Goal: Task Accomplishment & Management: Manage account settings

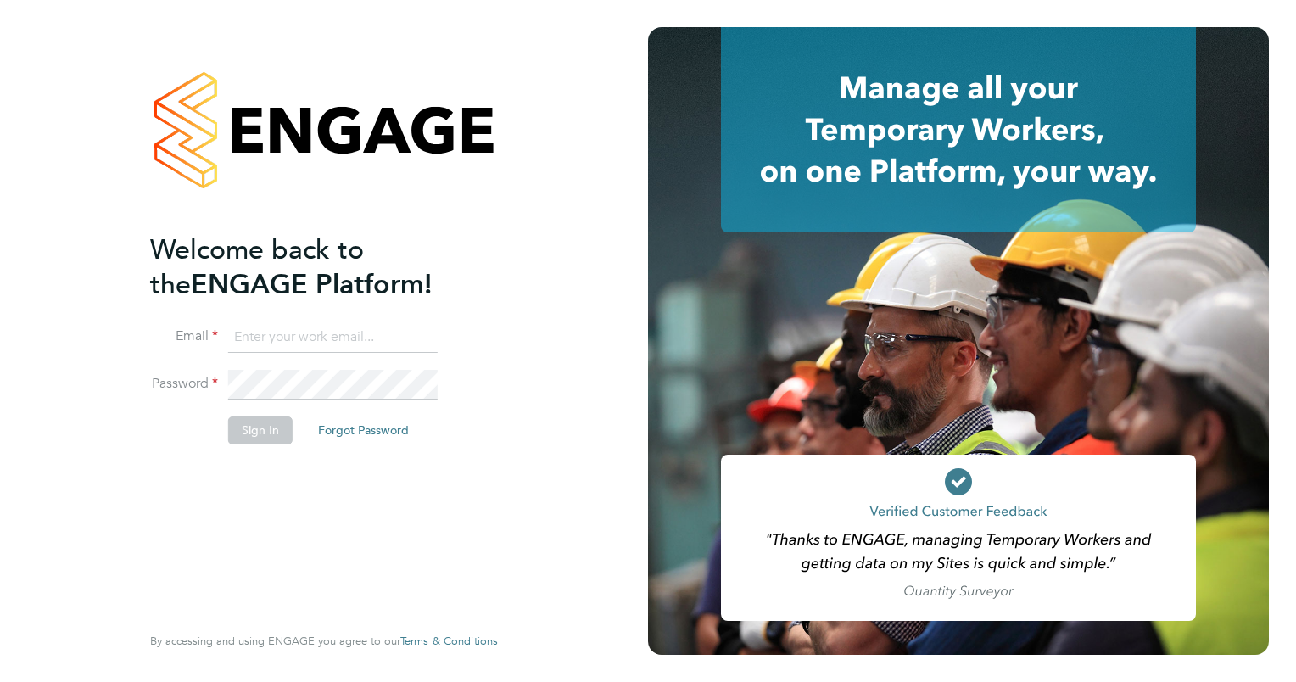
click at [312, 328] on input at bounding box center [332, 337] width 209 height 31
type input "[PERSON_NAME][EMAIL_ADDRESS][PERSON_NAME][DOMAIN_NAME]"
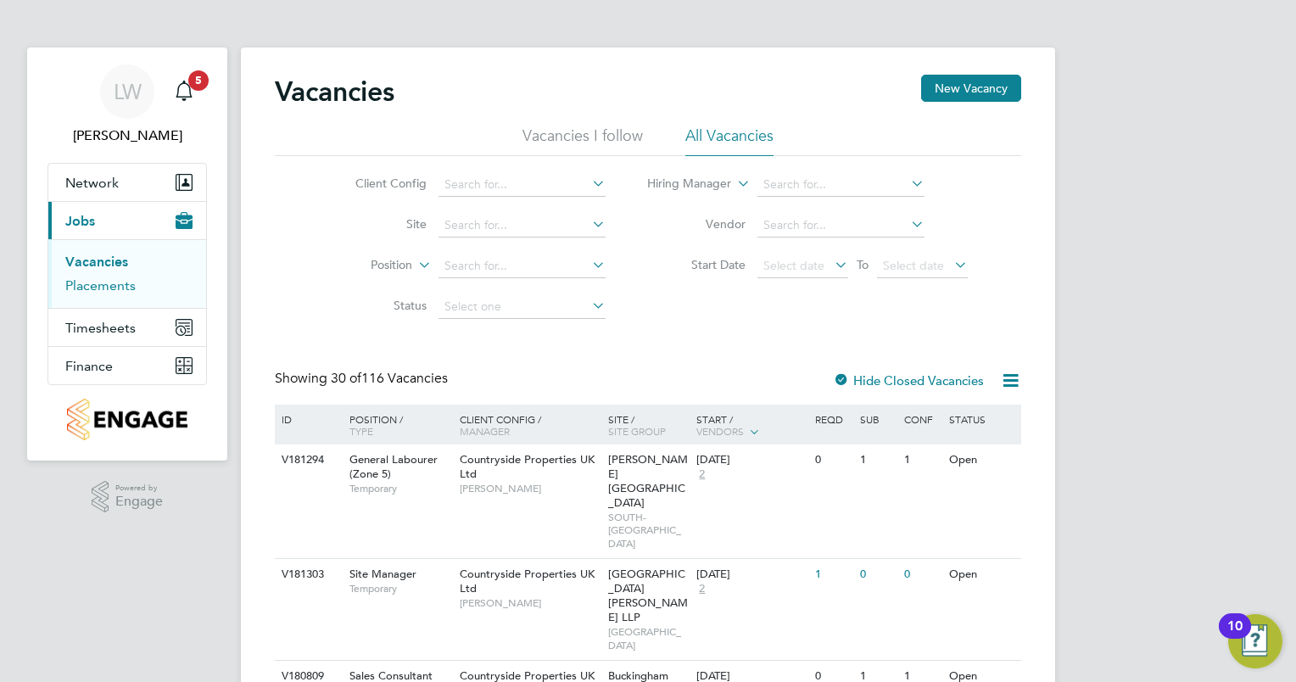
click at [100, 279] on link "Placements" at bounding box center [100, 285] width 70 height 16
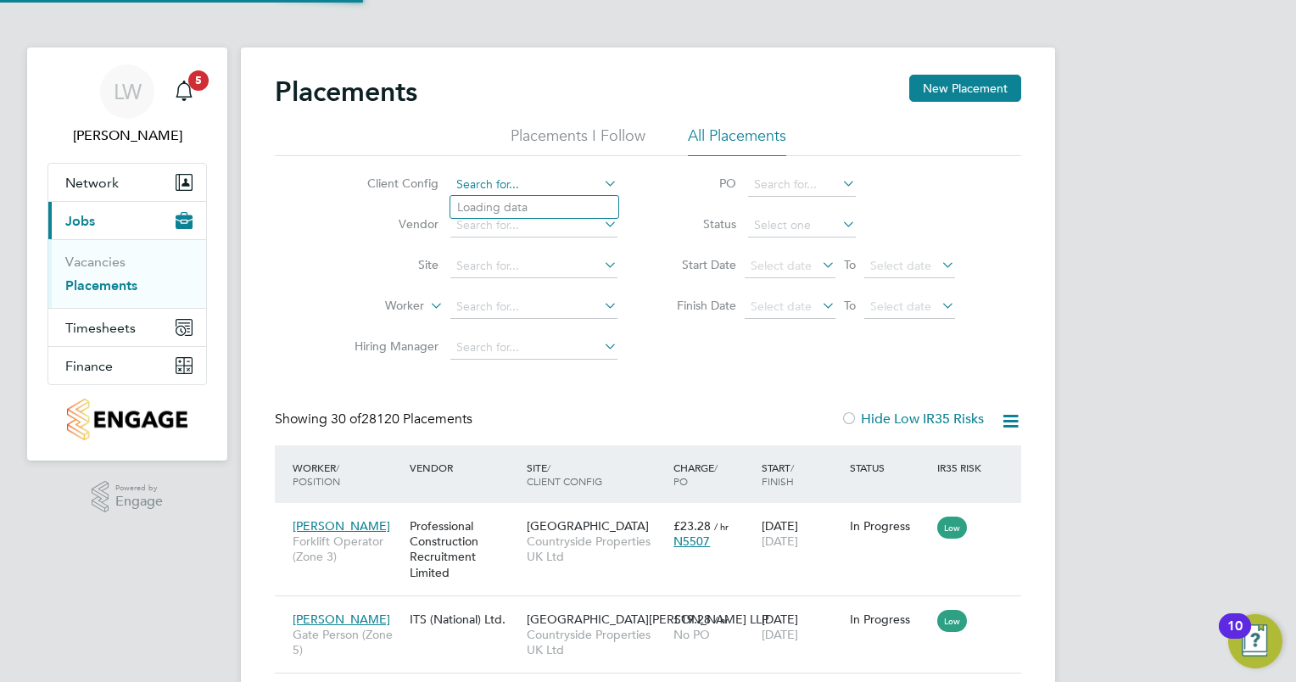
click at [538, 189] on input at bounding box center [533, 185] width 167 height 24
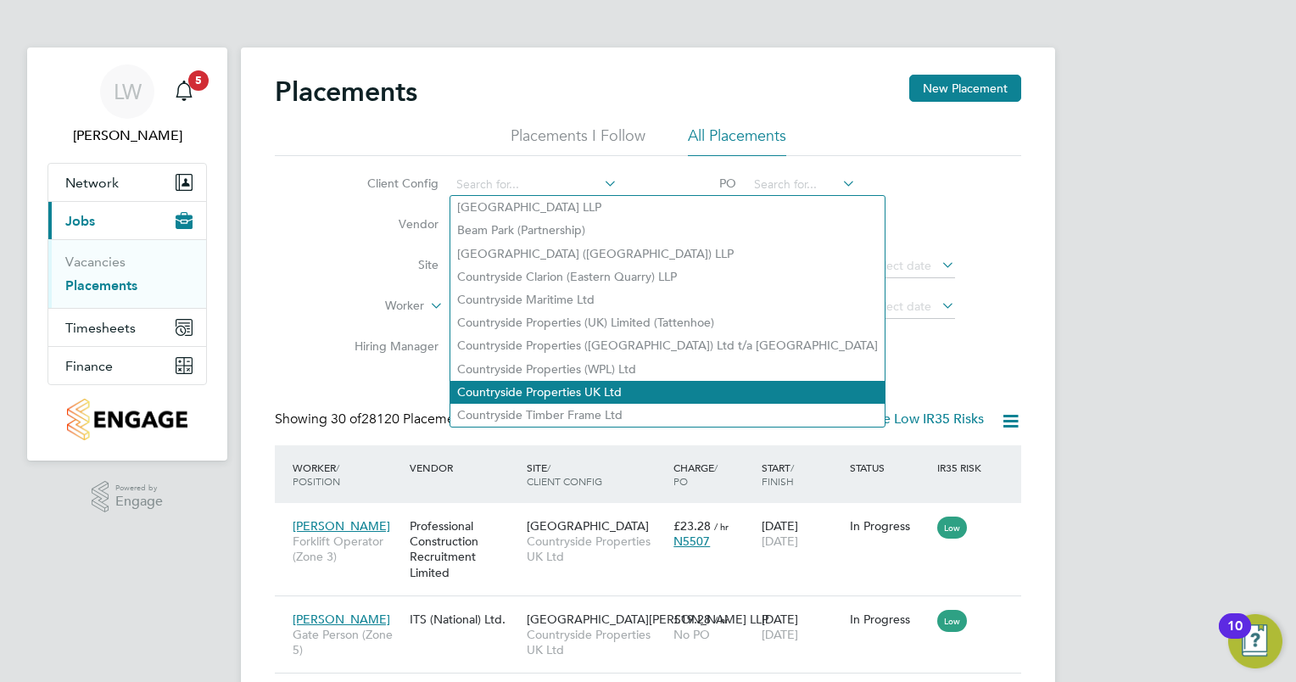
click at [546, 390] on li "Countryside Properties UK Ltd" at bounding box center [667, 392] width 434 height 23
type input "Countryside Properties UK Ltd"
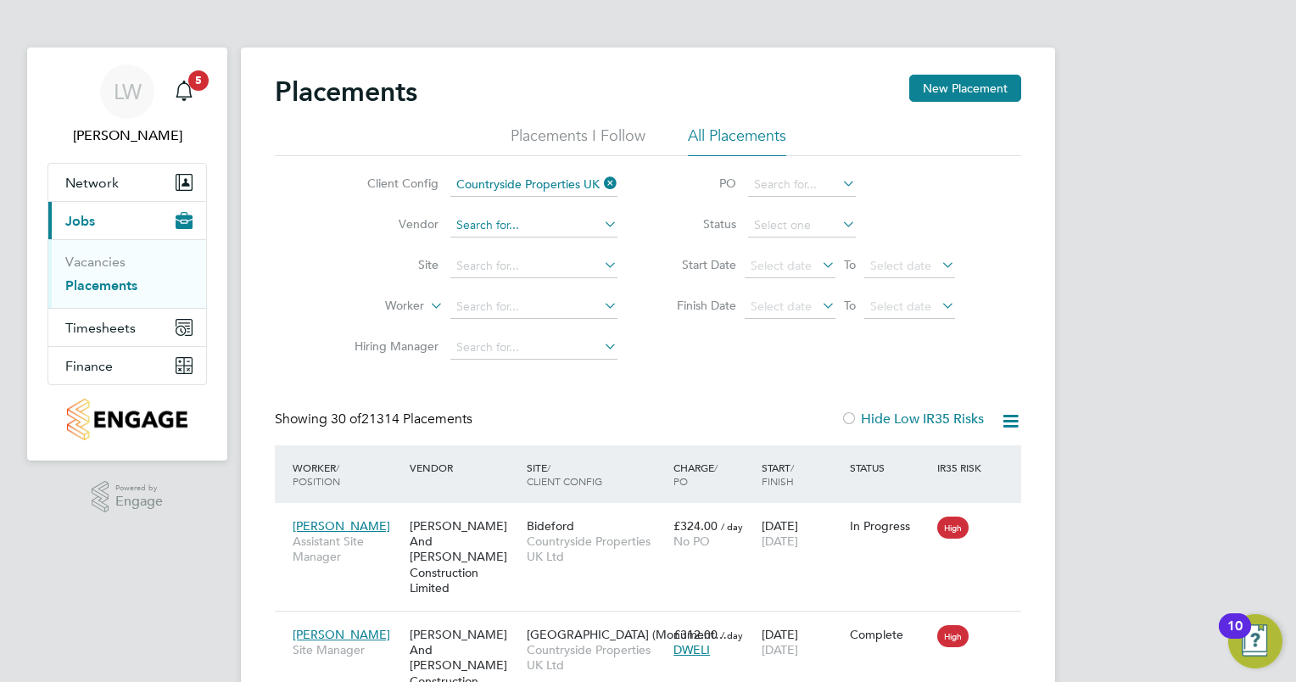
click at [538, 226] on input at bounding box center [533, 226] width 167 height 24
click at [536, 248] on li "Northbuild Recruitment Limited" at bounding box center [542, 248] width 184 height 23
type input "Northbuild Recruitment Limited"
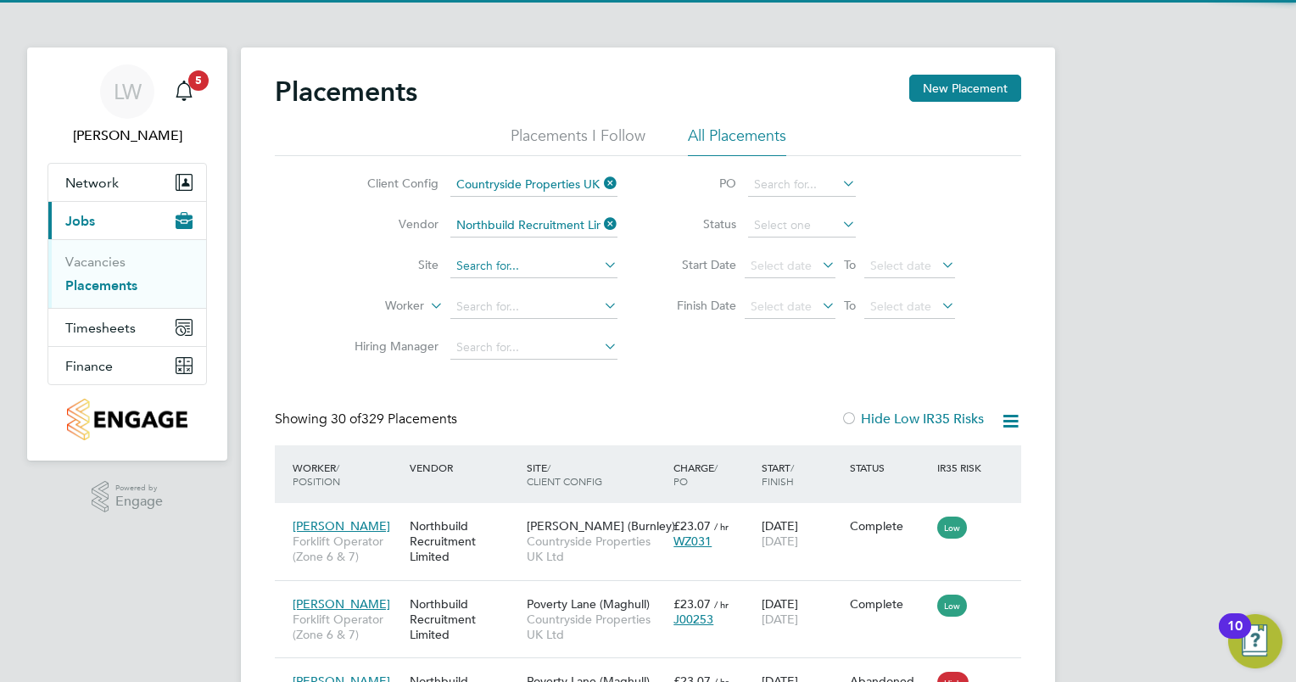
click at [538, 268] on input at bounding box center [533, 266] width 167 height 24
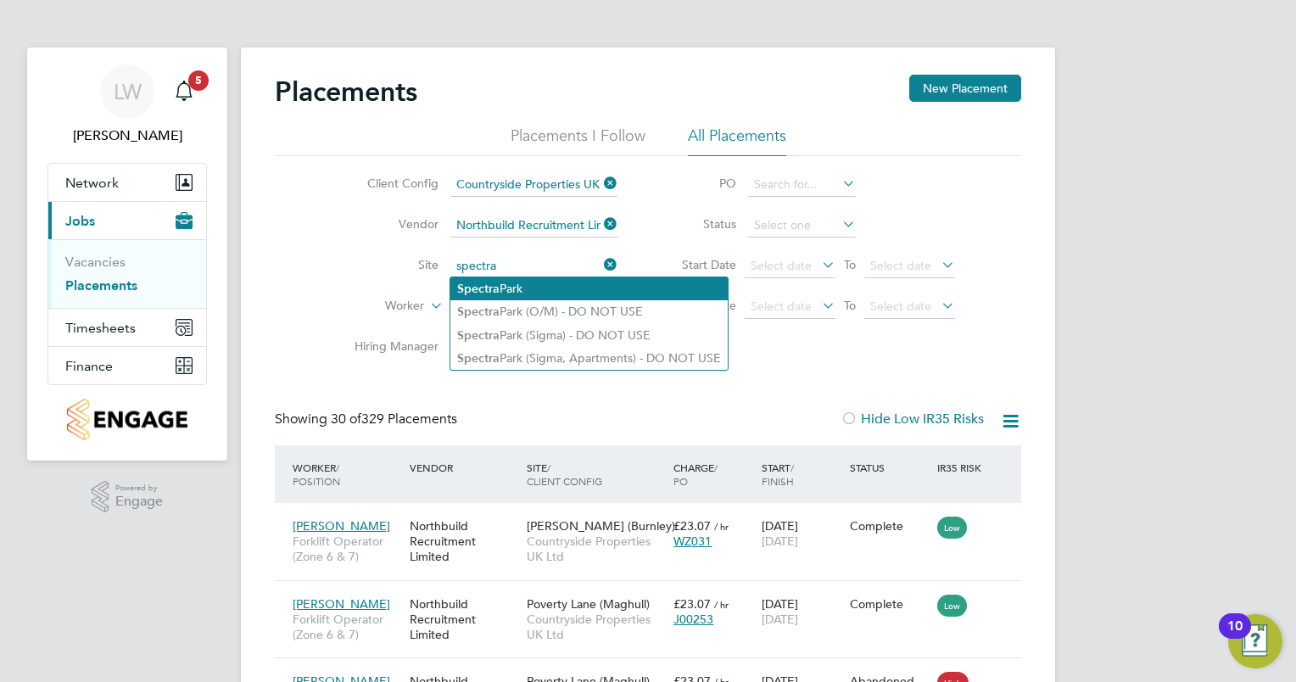
click at [527, 293] on li "Spectra Park" at bounding box center [588, 288] width 277 height 23
type input "[GEOGRAPHIC_DATA]"
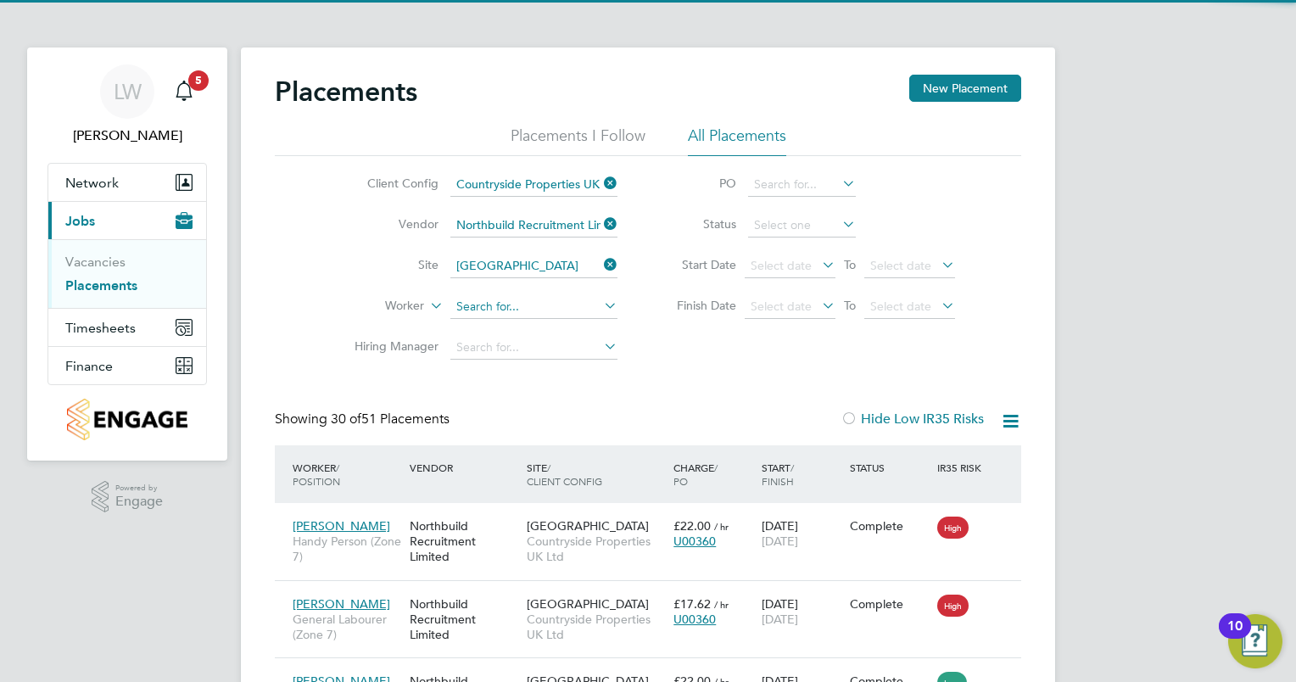
click at [518, 305] on input at bounding box center [533, 307] width 167 height 24
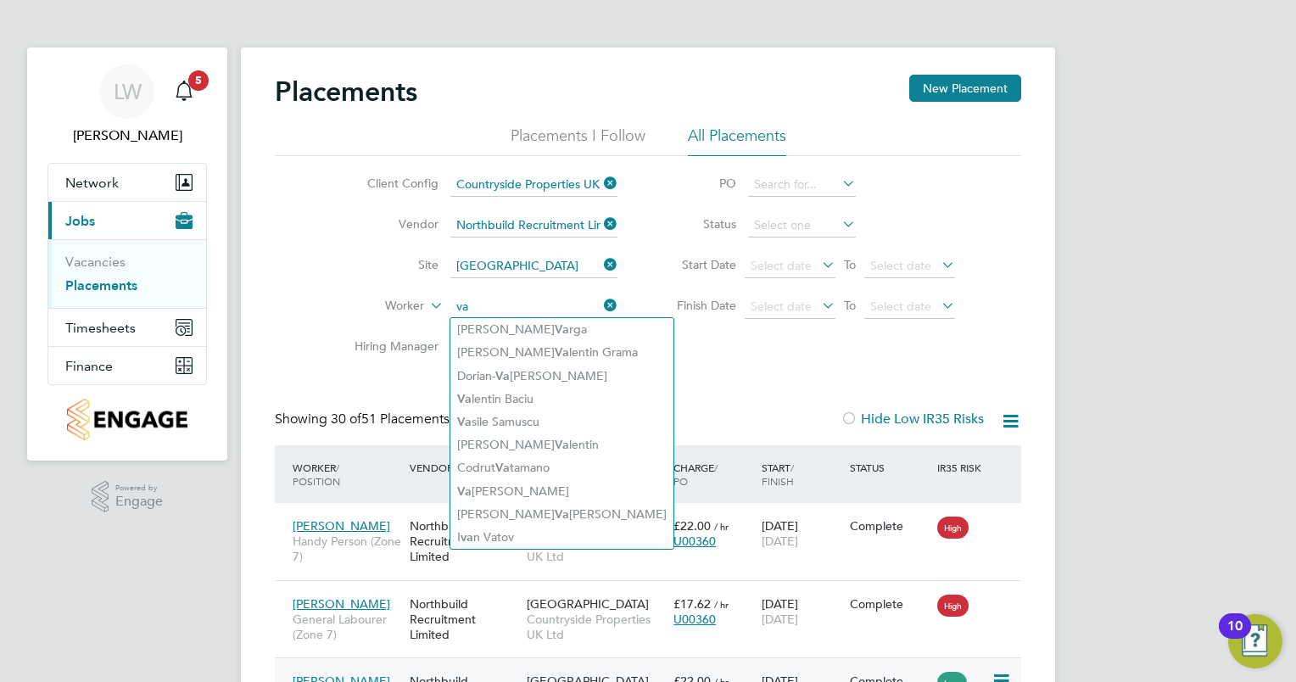
type input "va"
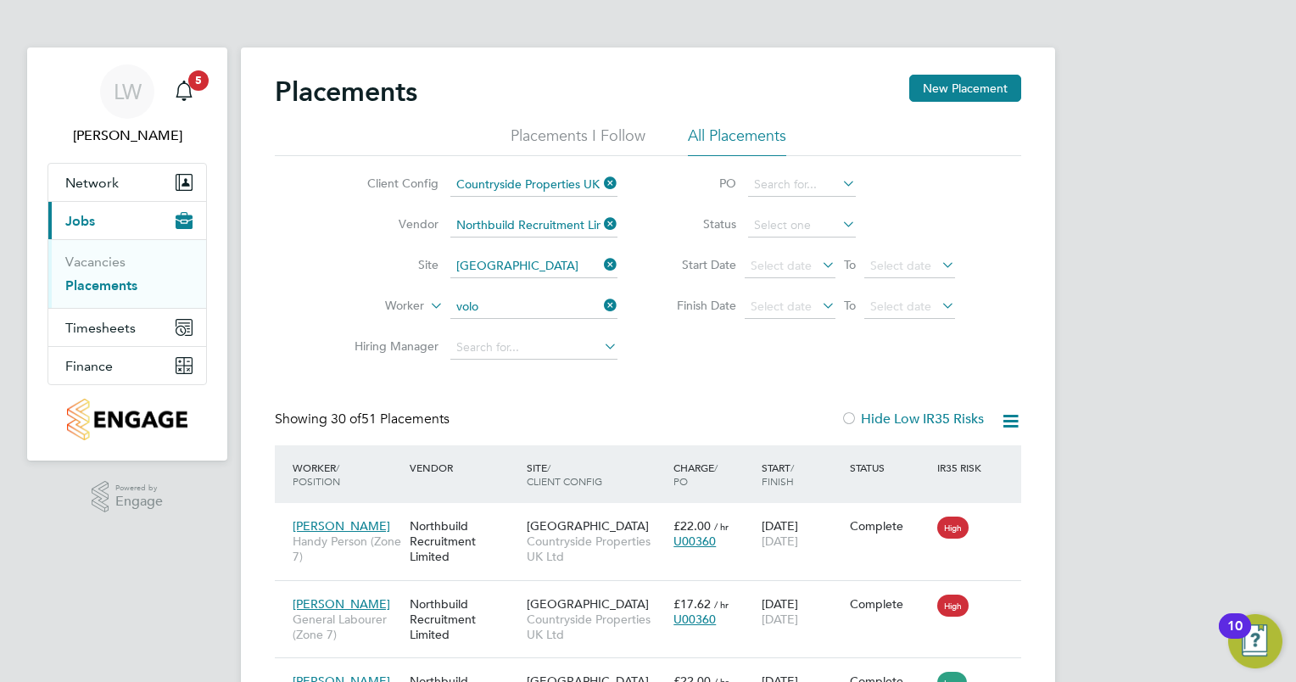
click at [510, 332] on li "Volo dymyr Petrov" at bounding box center [534, 329] width 168 height 23
type input "[PERSON_NAME]"
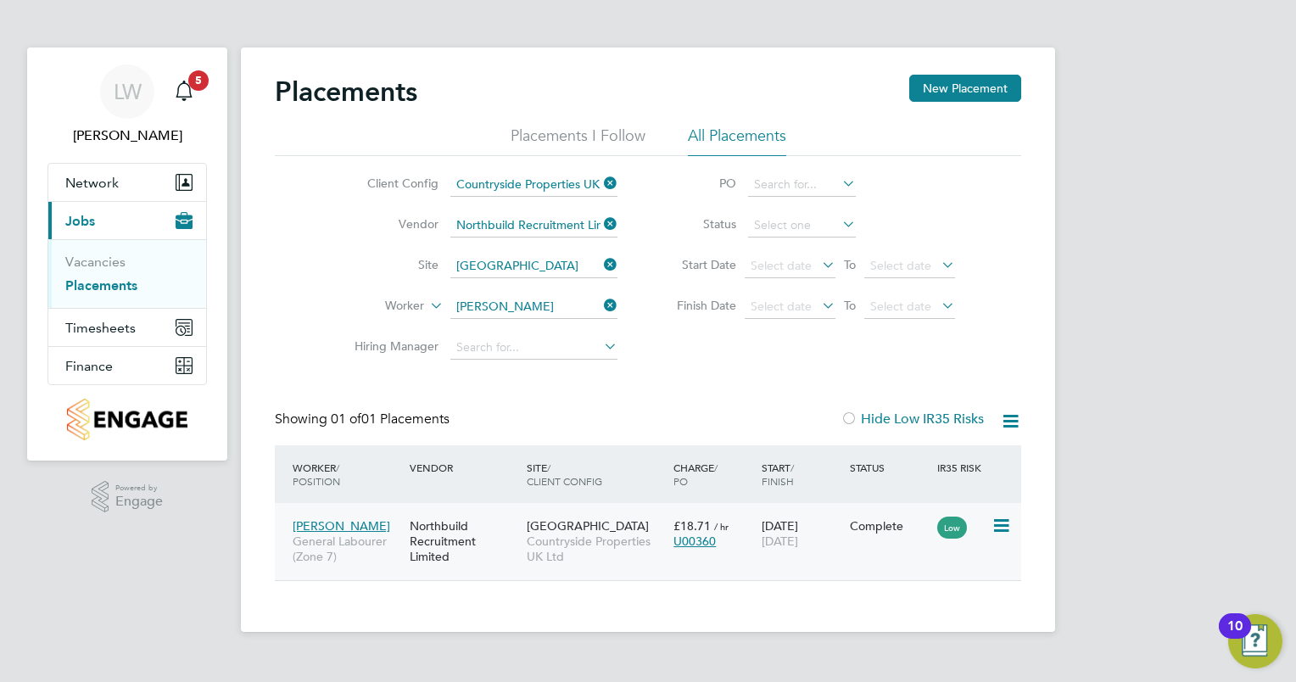
click at [1006, 527] on icon at bounding box center [999, 526] width 17 height 20
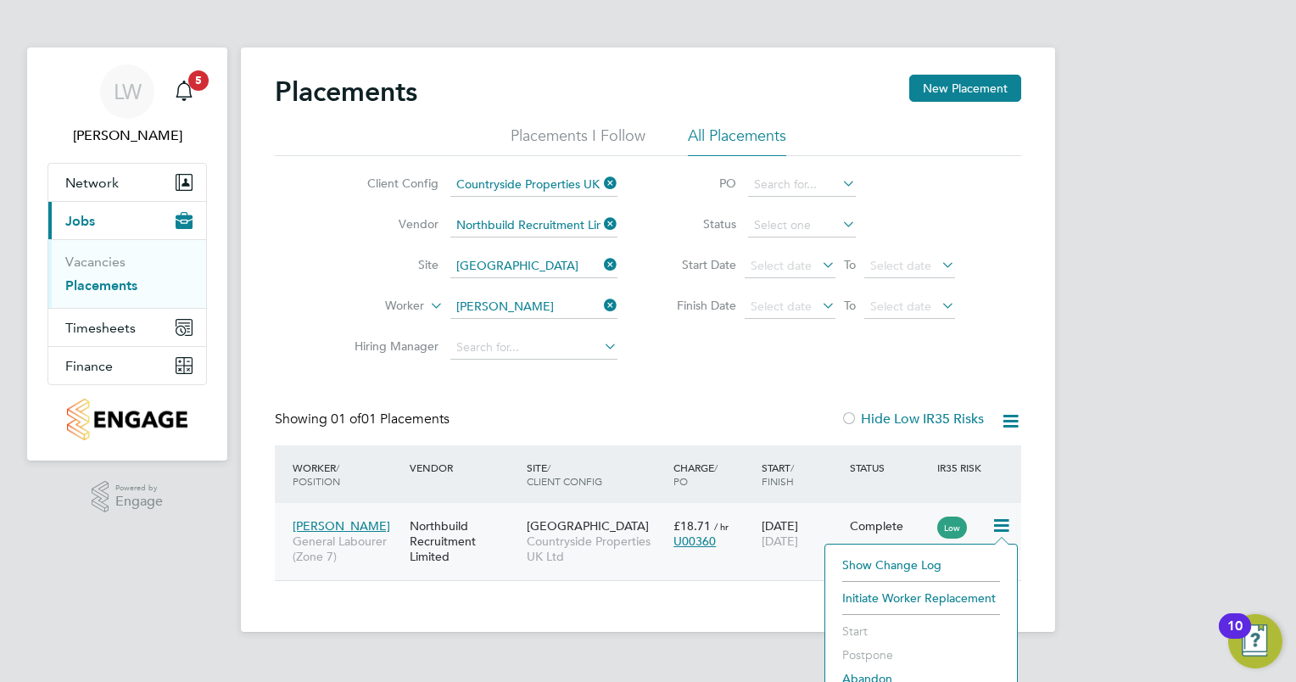
click at [332, 522] on span "[PERSON_NAME]" at bounding box center [342, 525] width 98 height 15
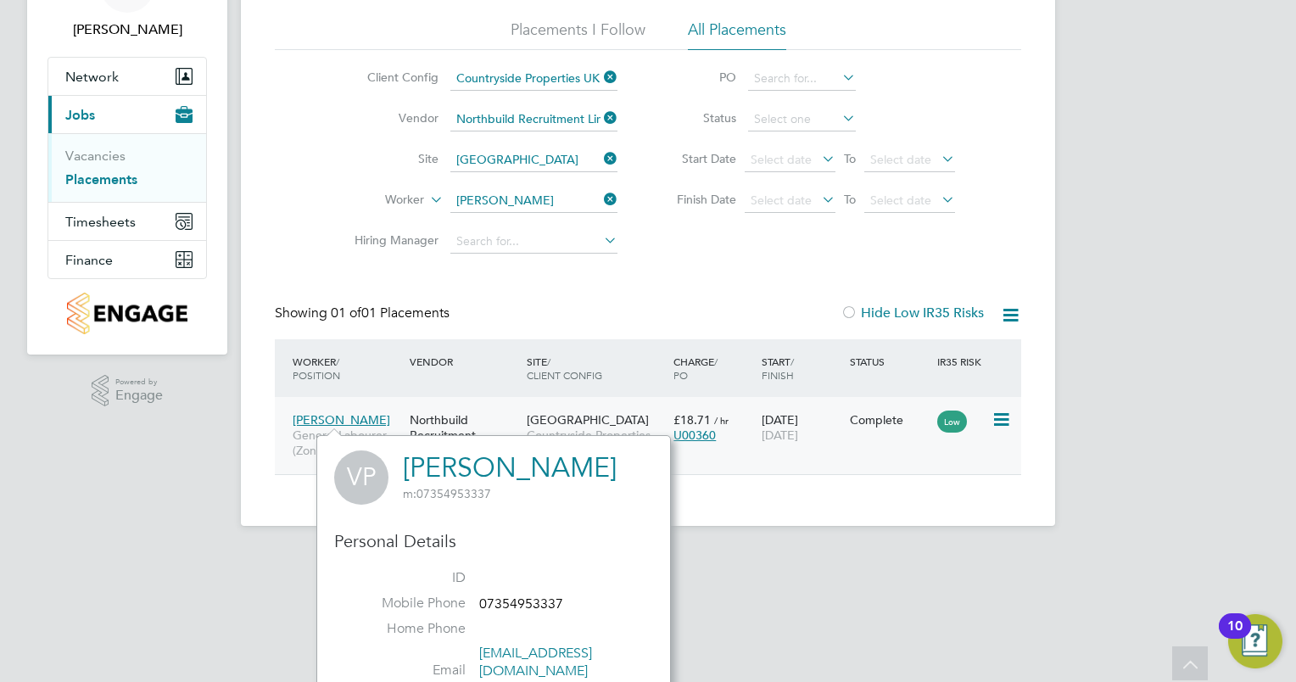
click at [790, 465] on div "Volodymyr Petrov General Labourer (Zone 7) Northbuild Recruitment Limited Spect…" at bounding box center [648, 435] width 746 height 77
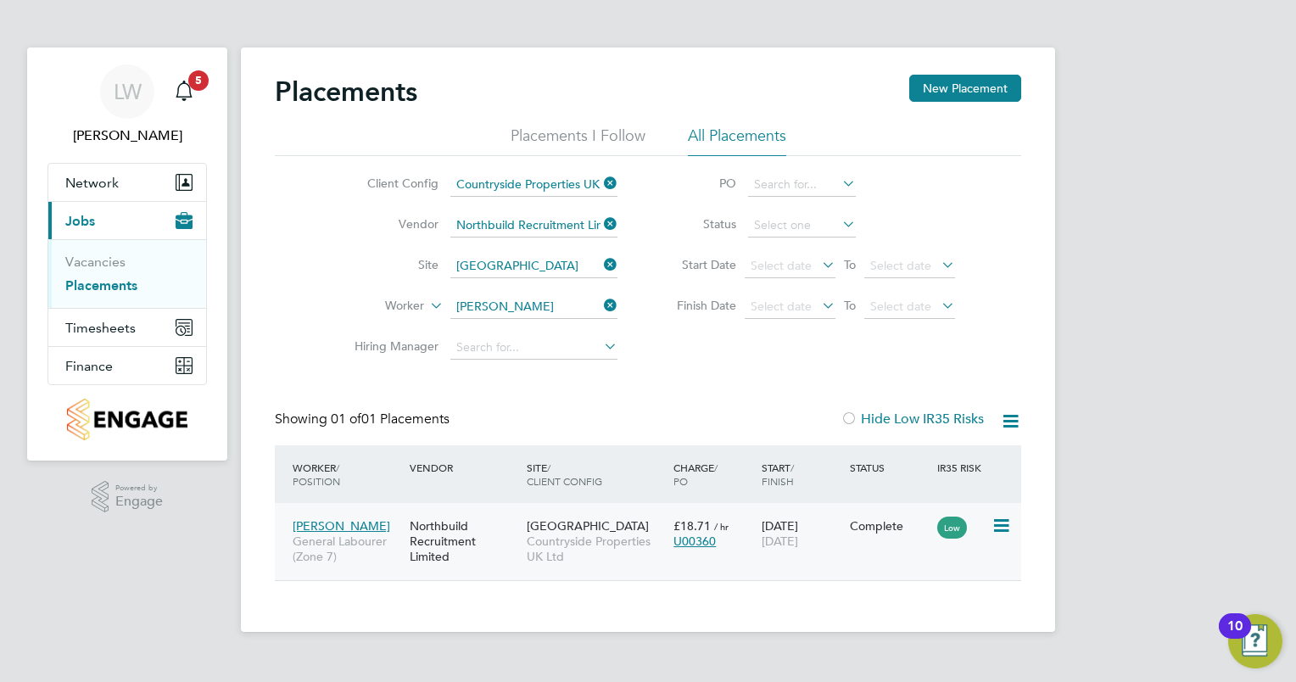
click at [689, 536] on span "U00360" at bounding box center [694, 540] width 42 height 15
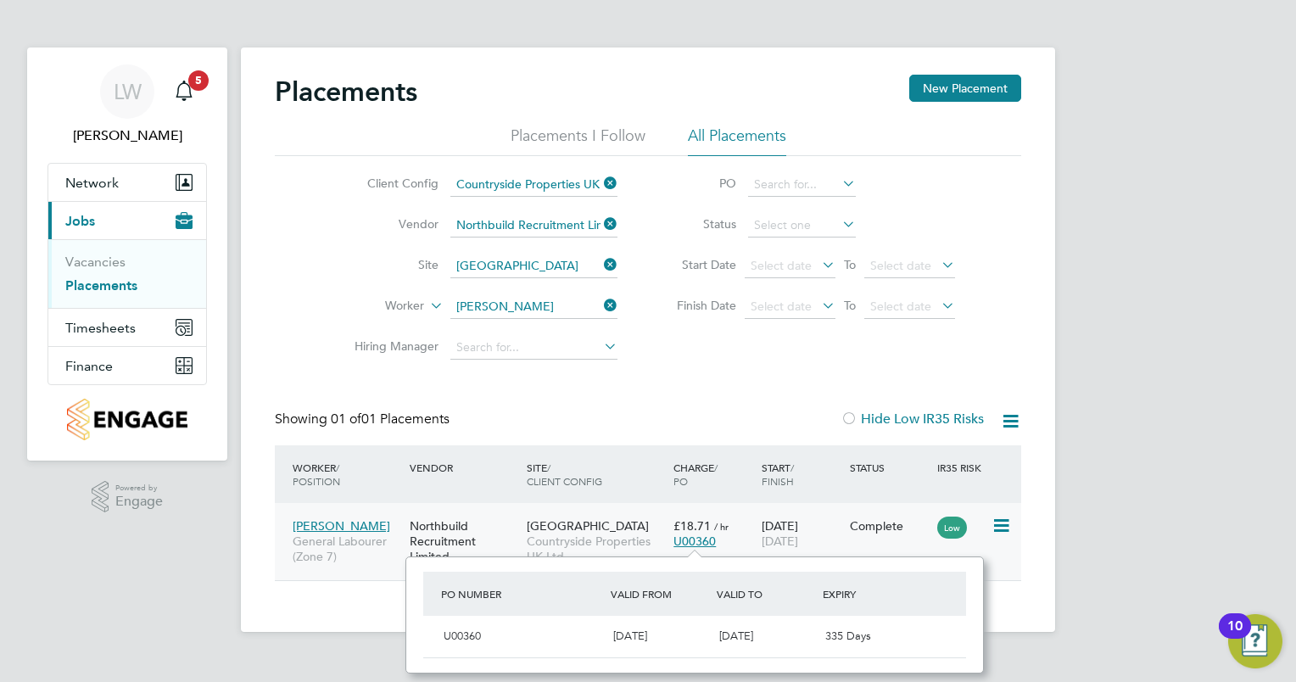
click at [424, 533] on div "Northbuild Recruitment Limited" at bounding box center [463, 542] width 117 height 64
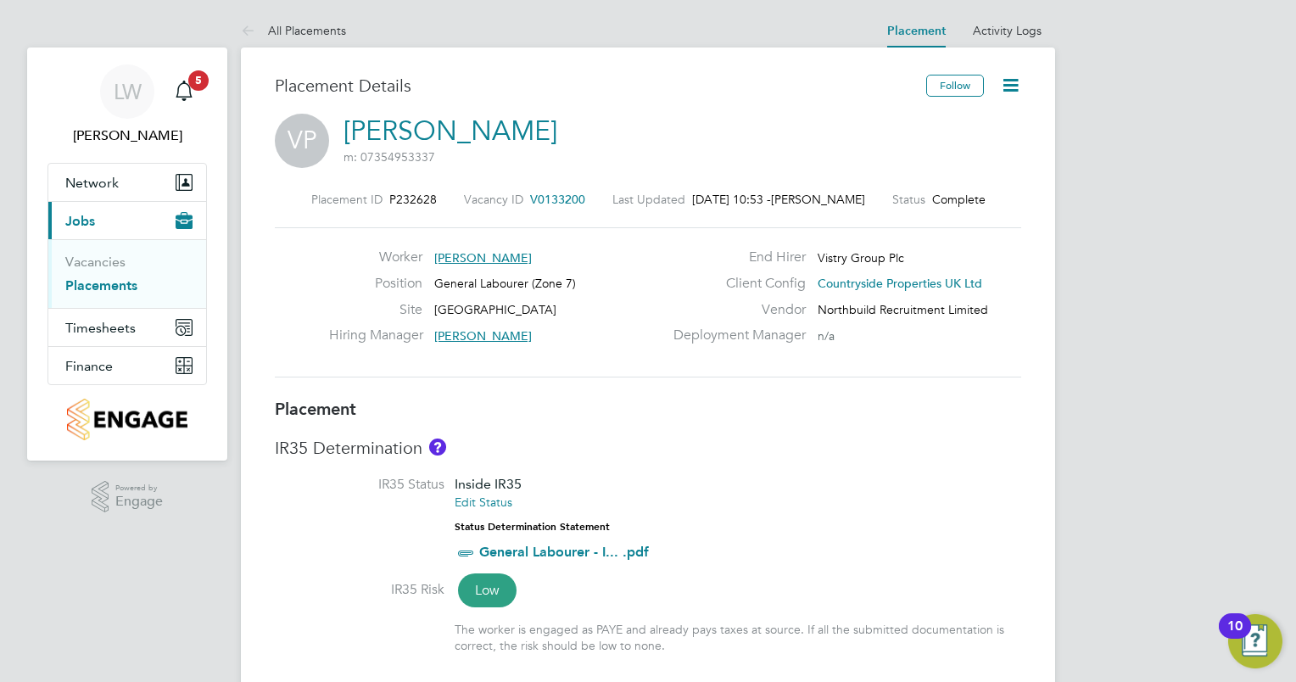
click at [1018, 80] on icon at bounding box center [1010, 85] width 21 height 21
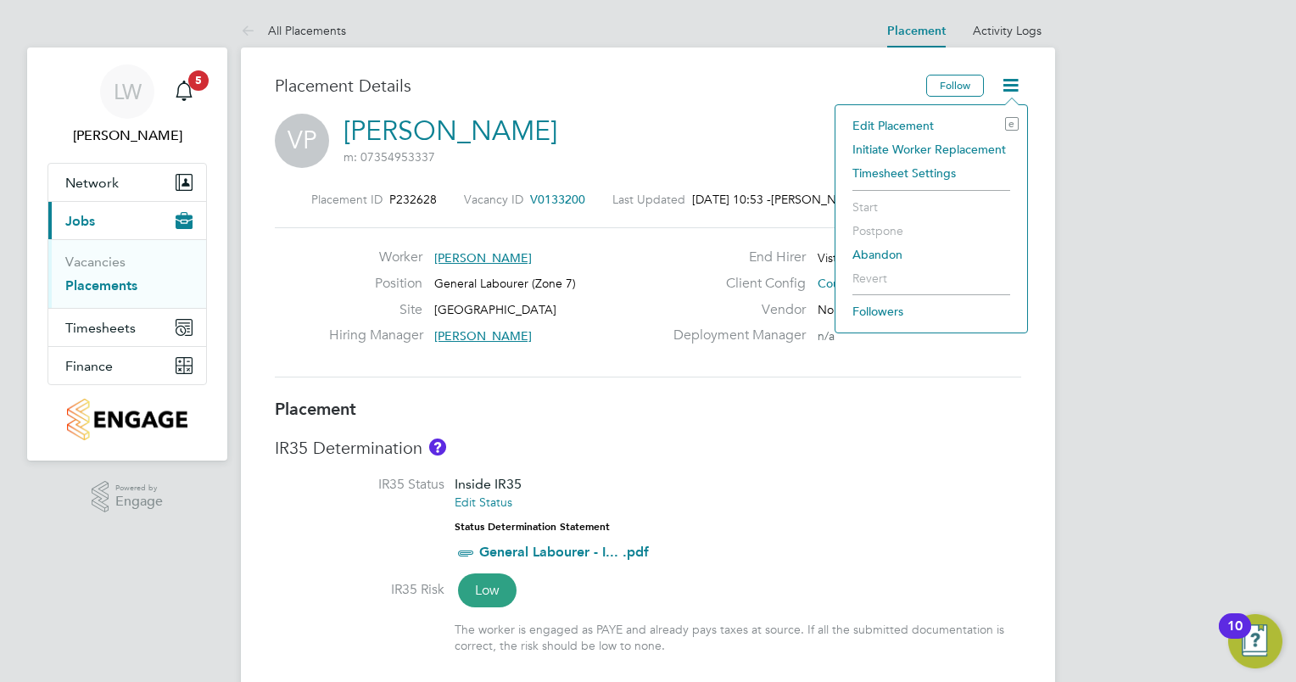
click at [899, 123] on li "Edit Placement e" at bounding box center [931, 126] width 175 height 24
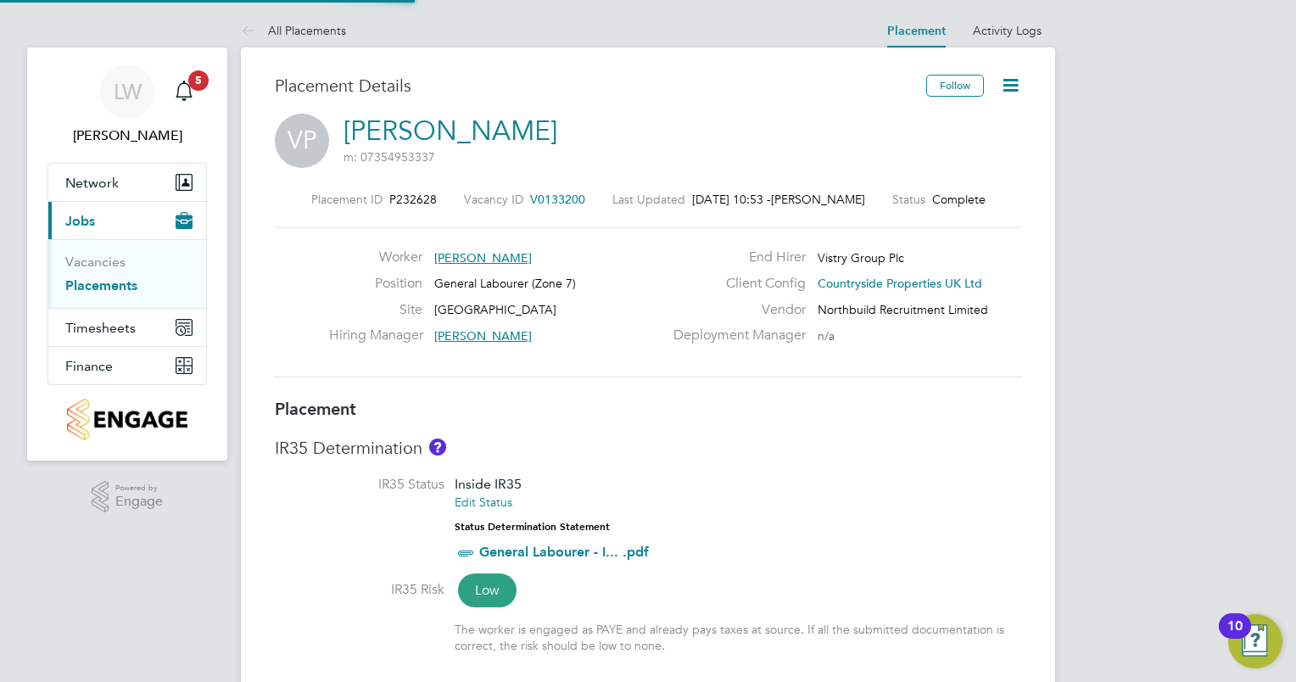
type input "[PERSON_NAME]"
type input "Will Allsop"
type input "[DATE]"
type input "07:30"
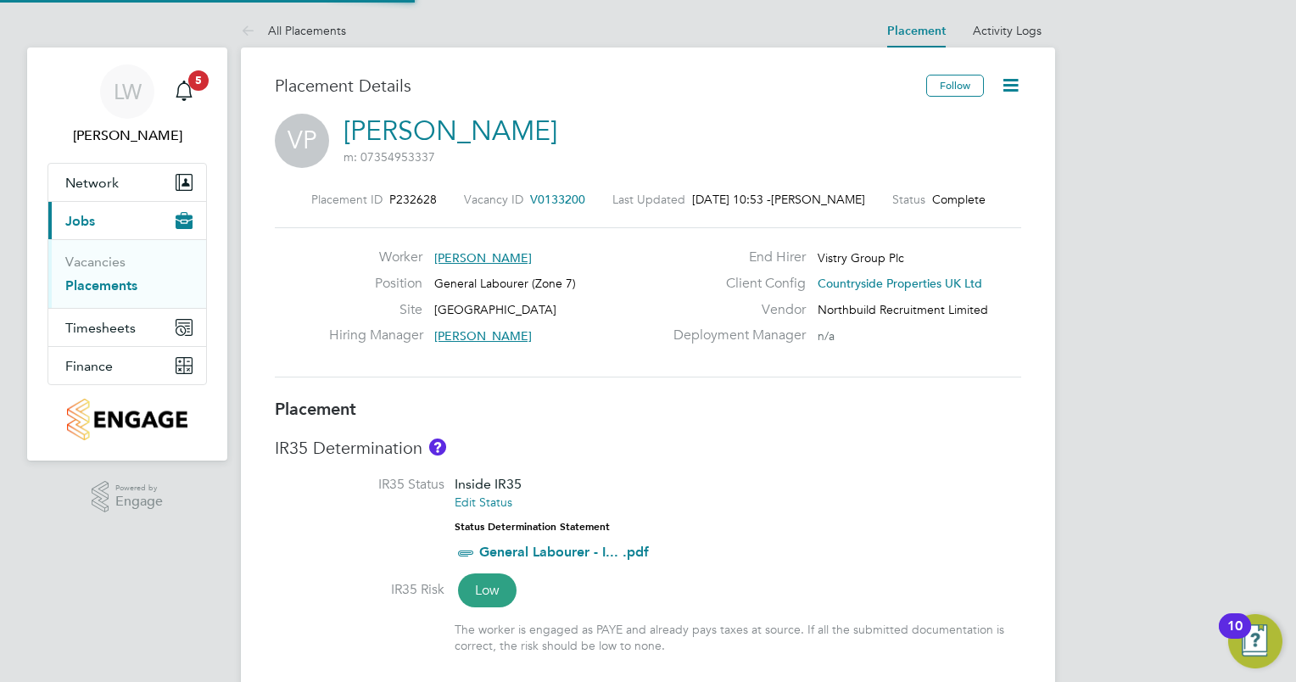
type input "16:30"
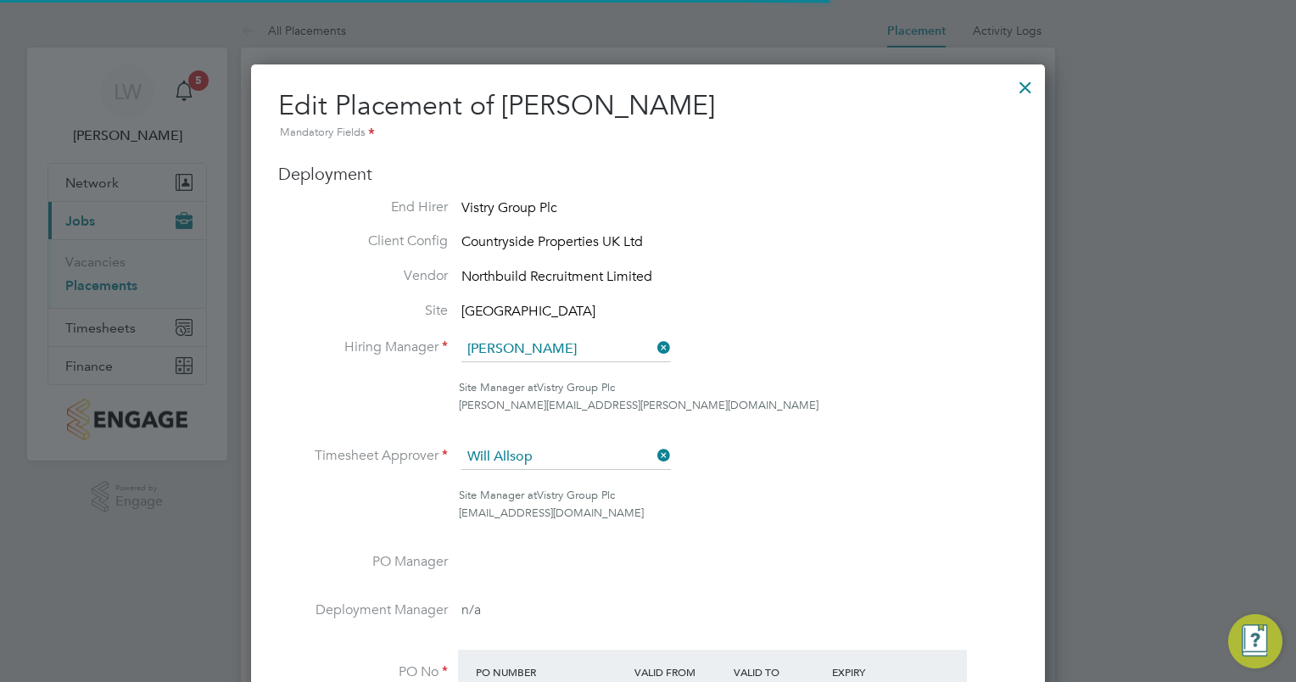
scroll to position [8, 8]
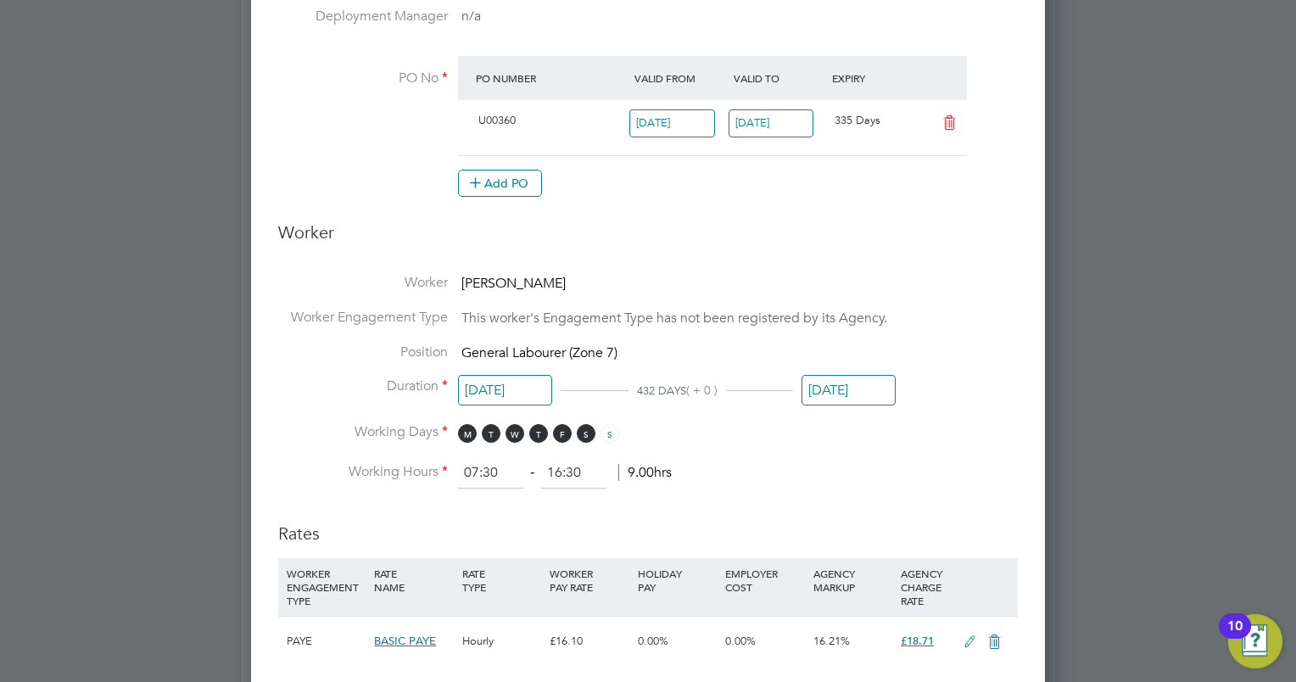
click at [845, 383] on input "[DATE]" at bounding box center [848, 390] width 94 height 31
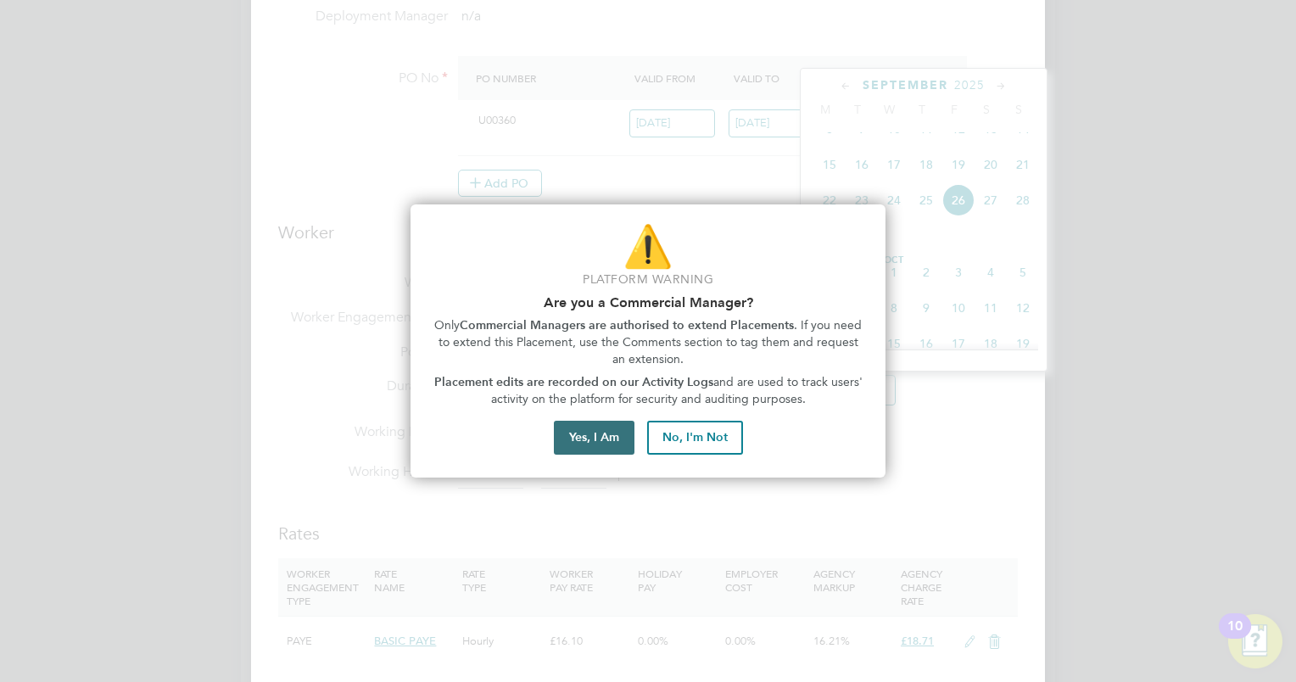
click at [561, 432] on button "Yes, I Am" at bounding box center [594, 438] width 81 height 34
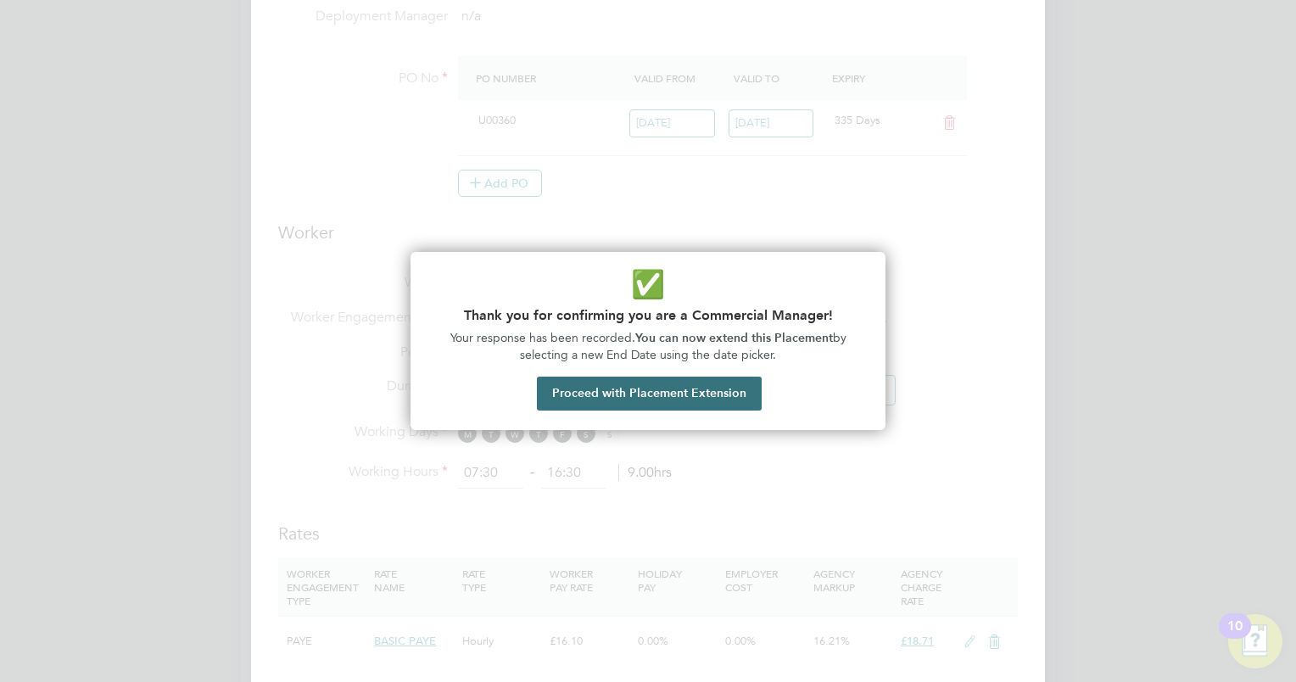
click at [650, 388] on button "Proceed with Placement Extension" at bounding box center [649, 394] width 225 height 34
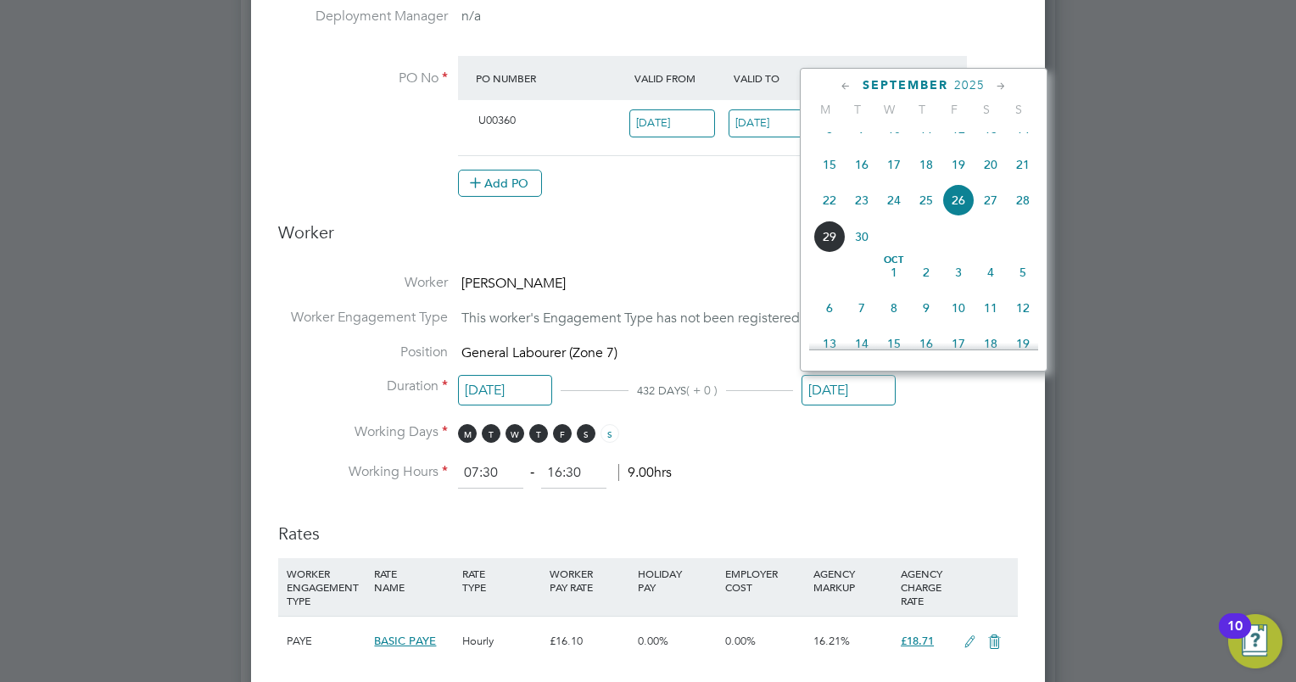
click at [1001, 83] on icon at bounding box center [1001, 86] width 16 height 19
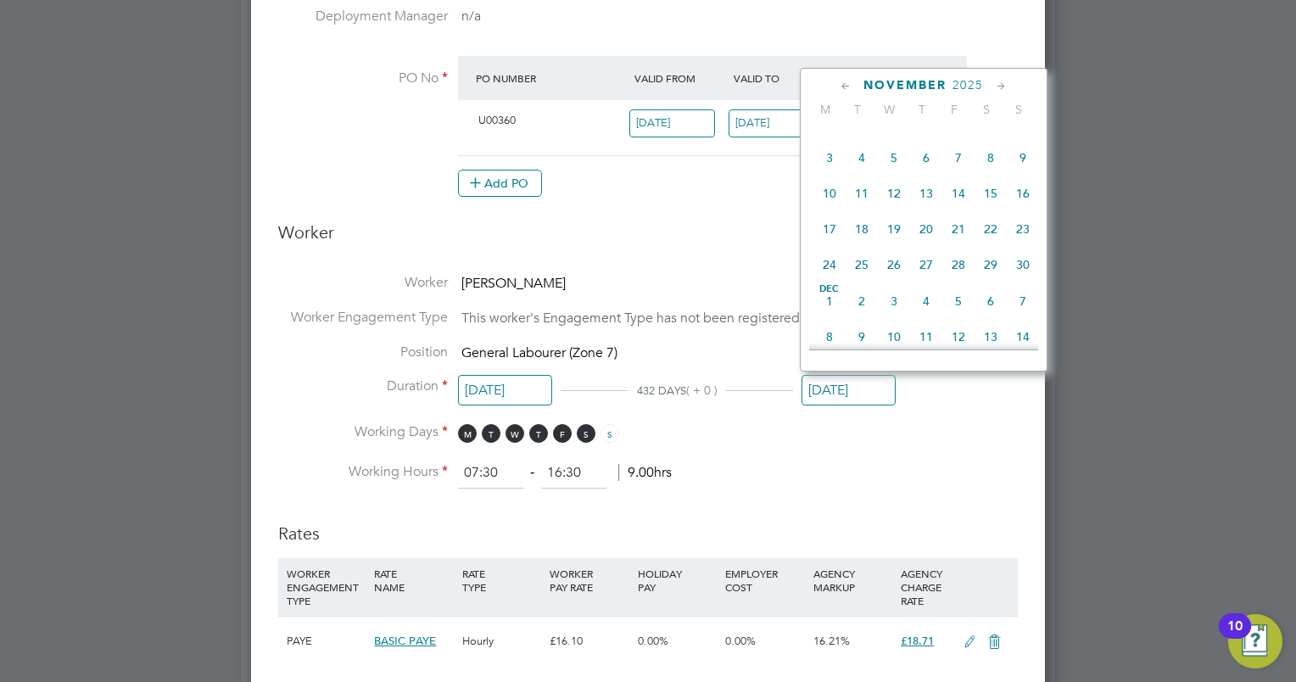
click at [999, 85] on icon at bounding box center [1001, 86] width 16 height 19
click at [893, 276] on span "31" at bounding box center [894, 259] width 32 height 32
type input "[DATE]"
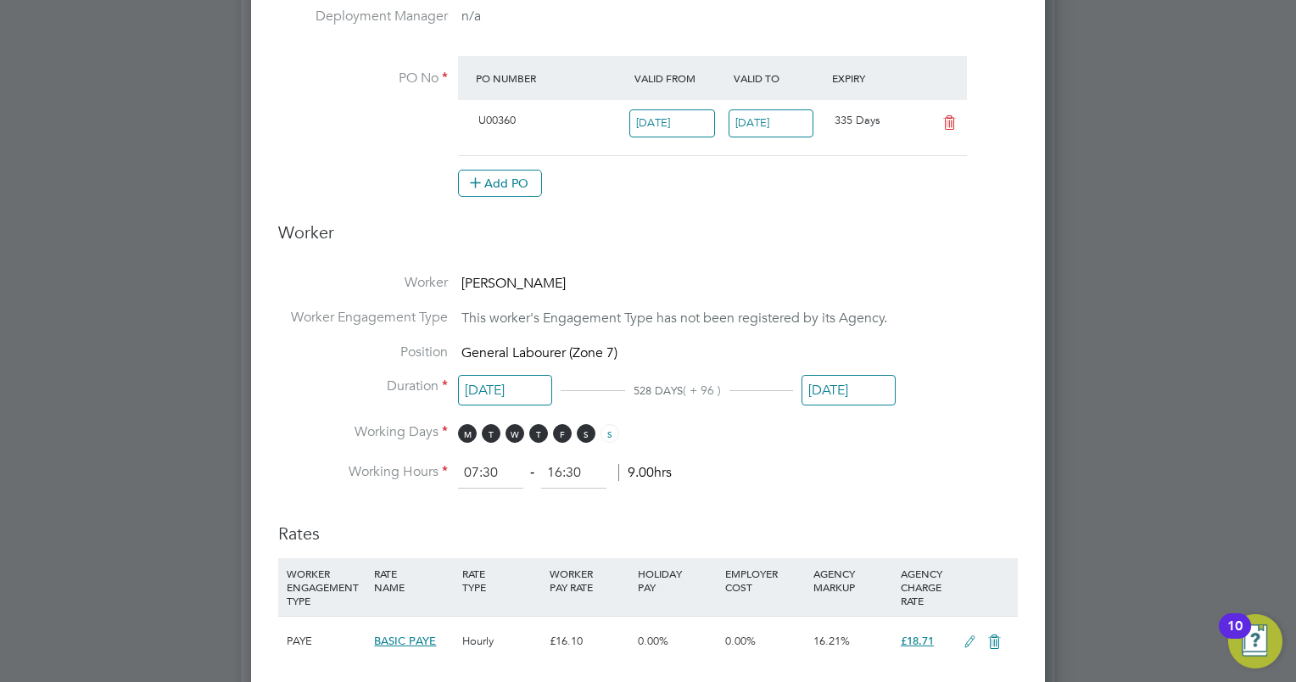
click at [905, 465] on li "Working Hours 07:30 ‐ 16:30 9.00hrs" at bounding box center [647, 473] width 739 height 31
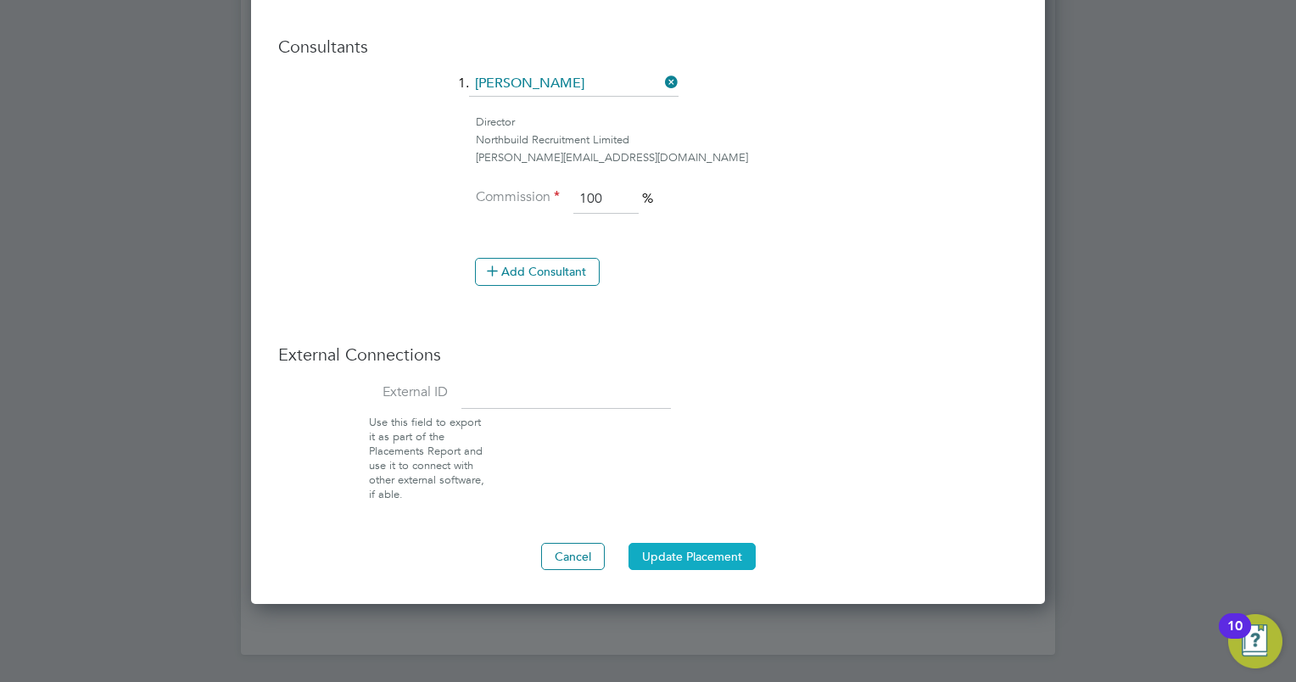
click at [689, 543] on button "Update Placement" at bounding box center [691, 556] width 127 height 27
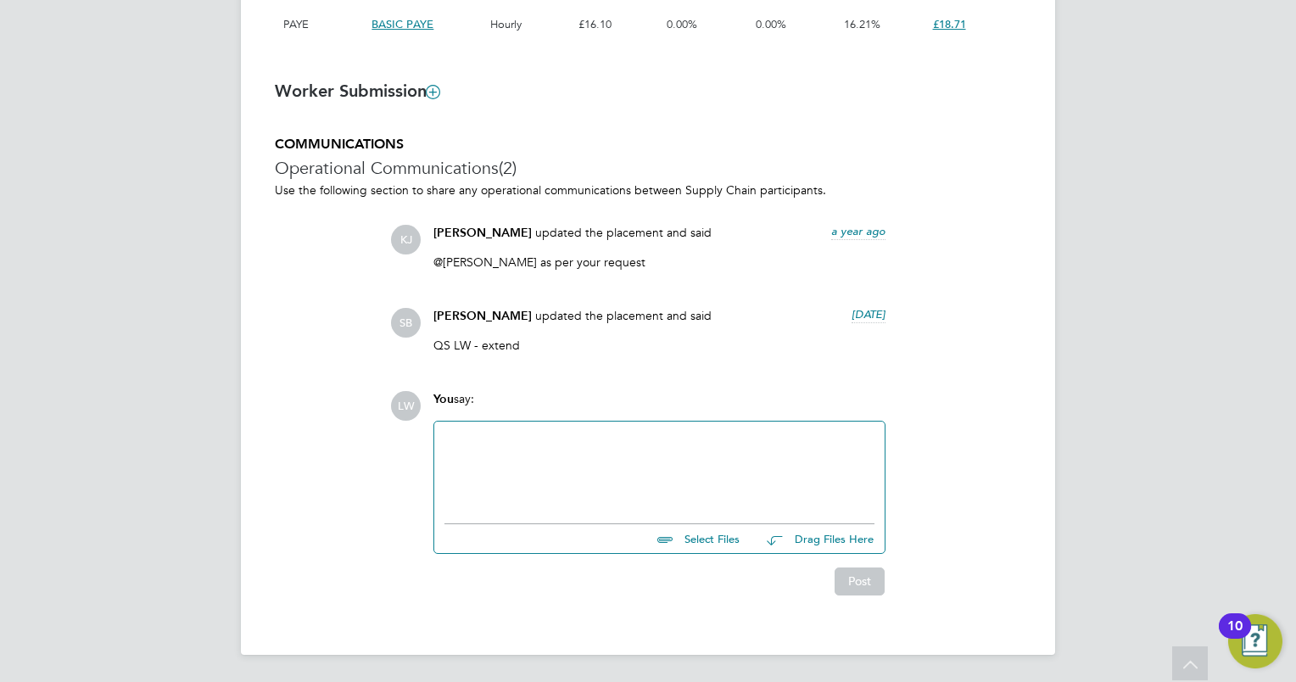
click at [645, 480] on div at bounding box center [659, 468] width 430 height 73
click at [845, 573] on button "Post" at bounding box center [859, 580] width 50 height 27
